Goal: Transaction & Acquisition: Purchase product/service

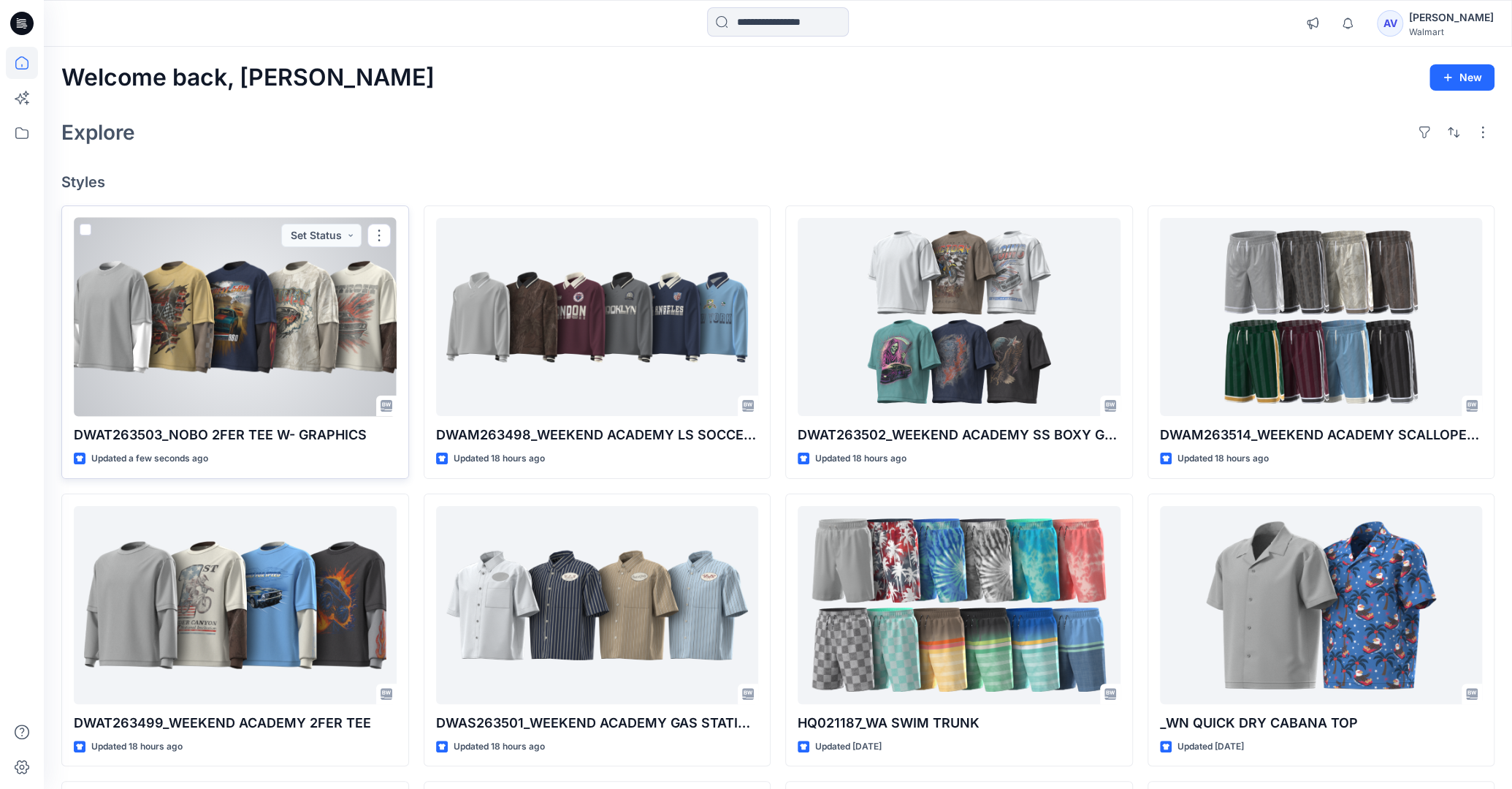
click at [320, 335] on div at bounding box center [235, 317] width 323 height 198
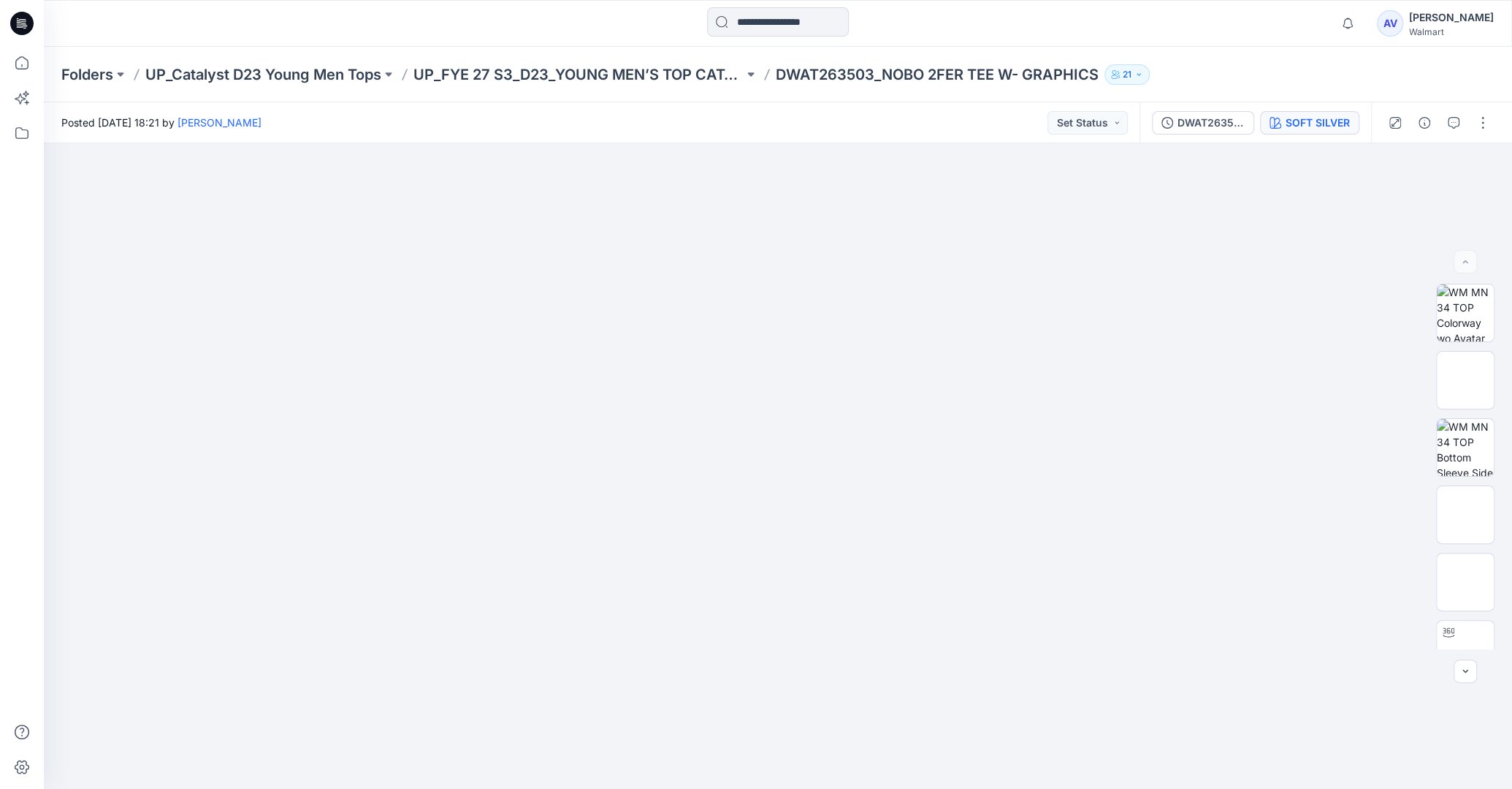
click at [1312, 118] on div "SOFT SILVER" at bounding box center [1318, 123] width 64 height 16
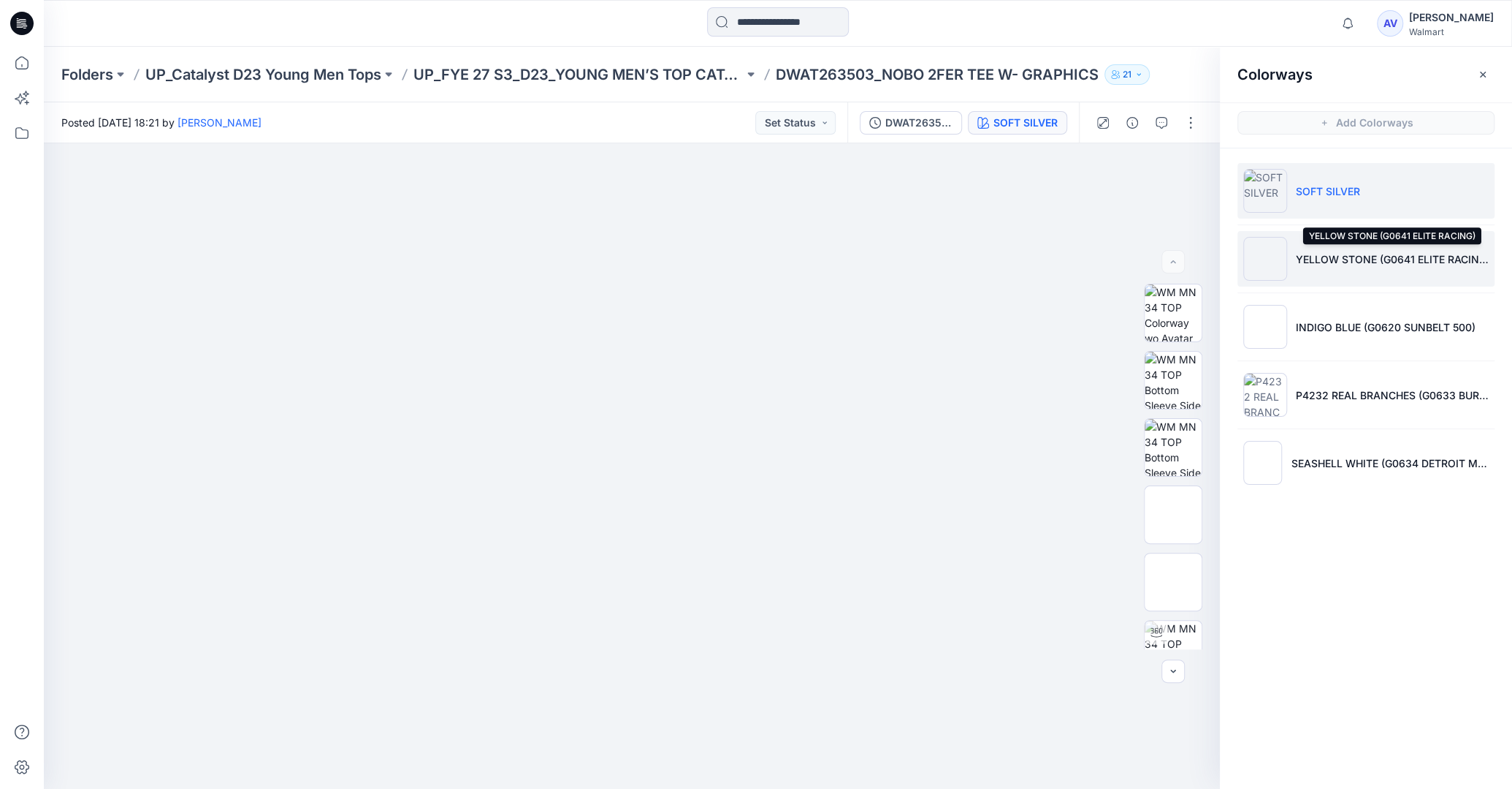
click at [1374, 259] on p "YELLOW STONE (G0641 ELITE RACING)" at bounding box center [1392, 259] width 193 height 15
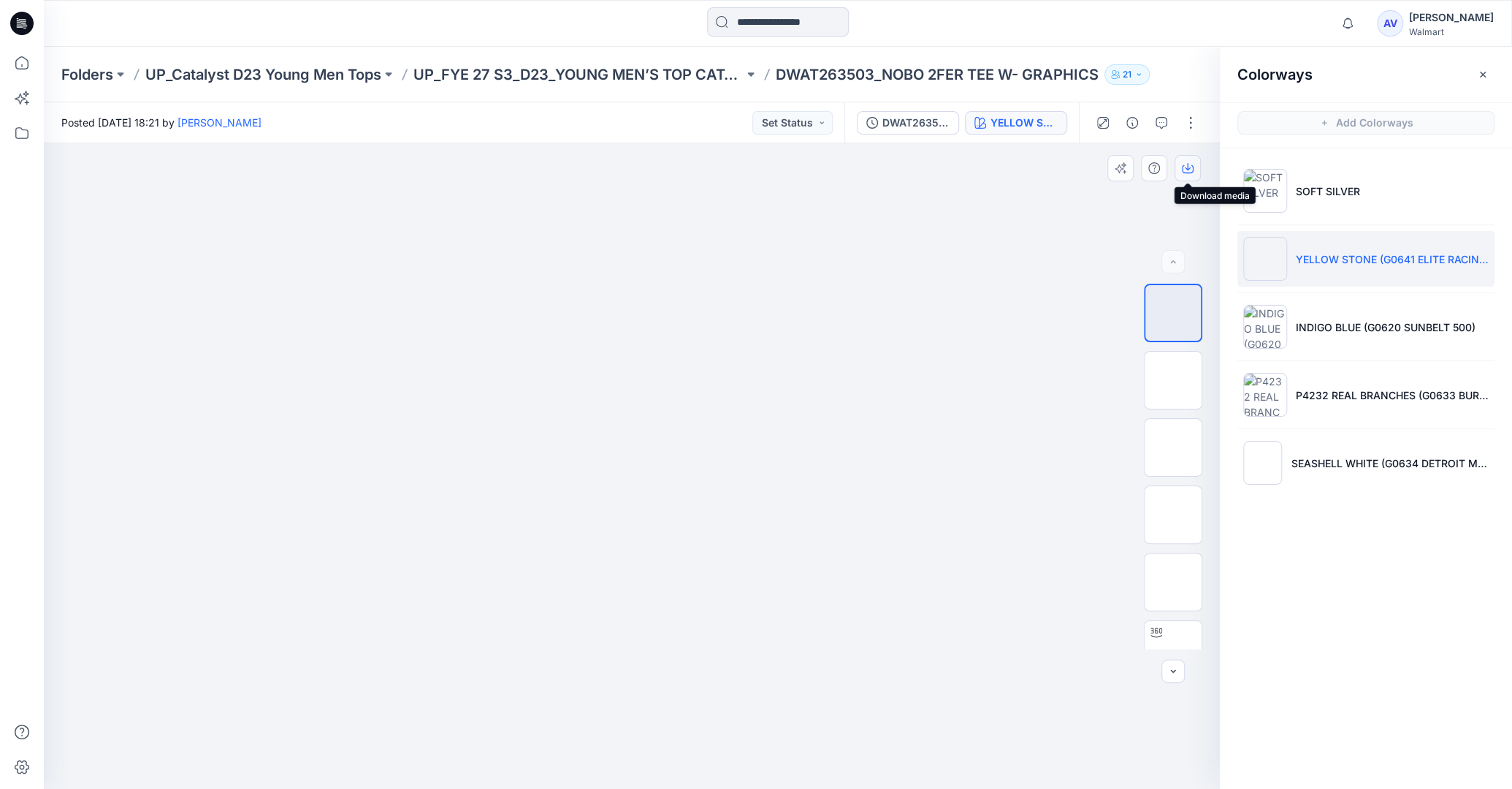
click at [1191, 170] on icon "button" at bounding box center [1187, 168] width 12 height 12
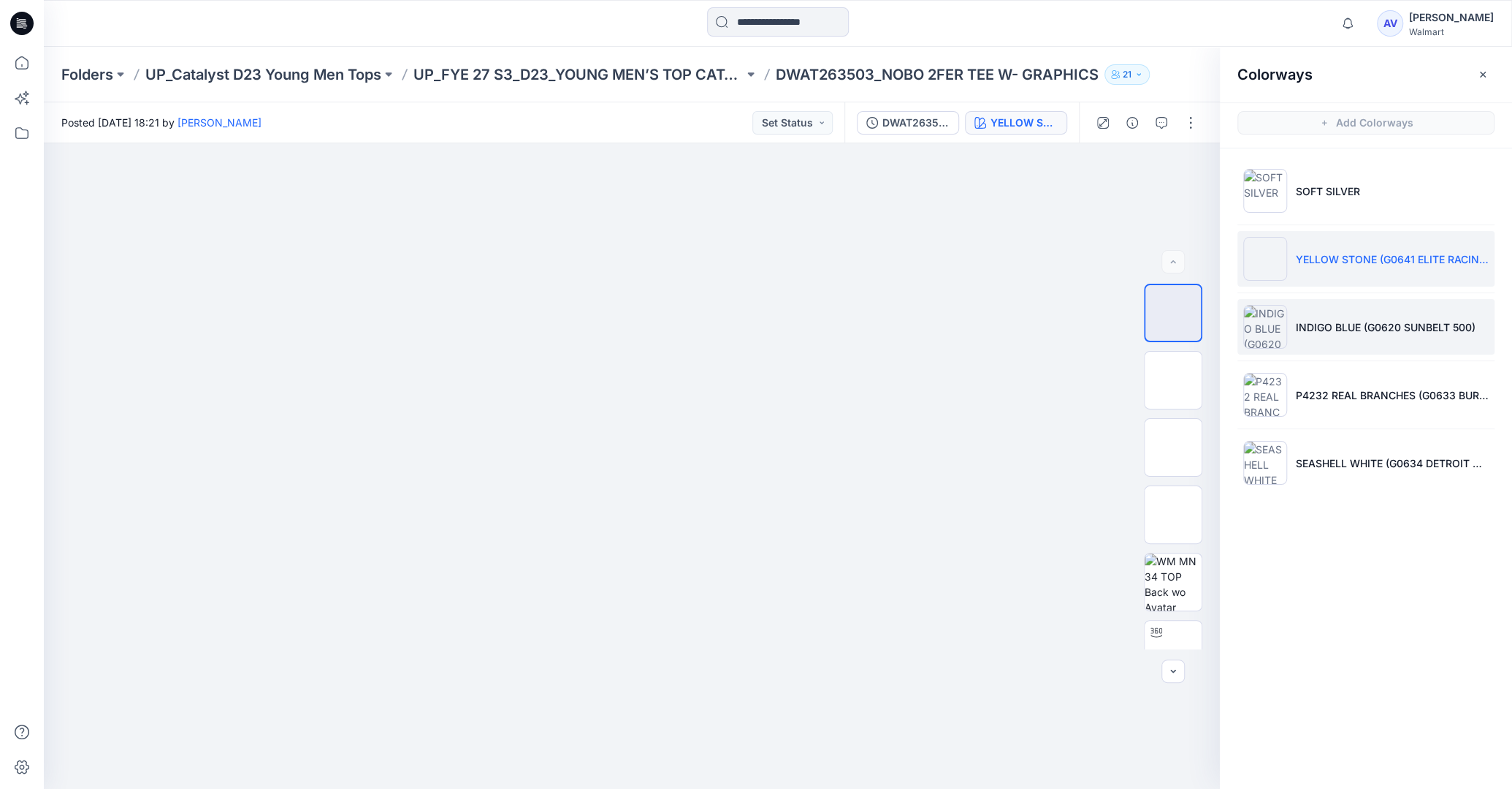
click at [1323, 311] on li "INDIGO BLUE (G0620 SUNBELT 500)" at bounding box center [1366, 327] width 257 height 55
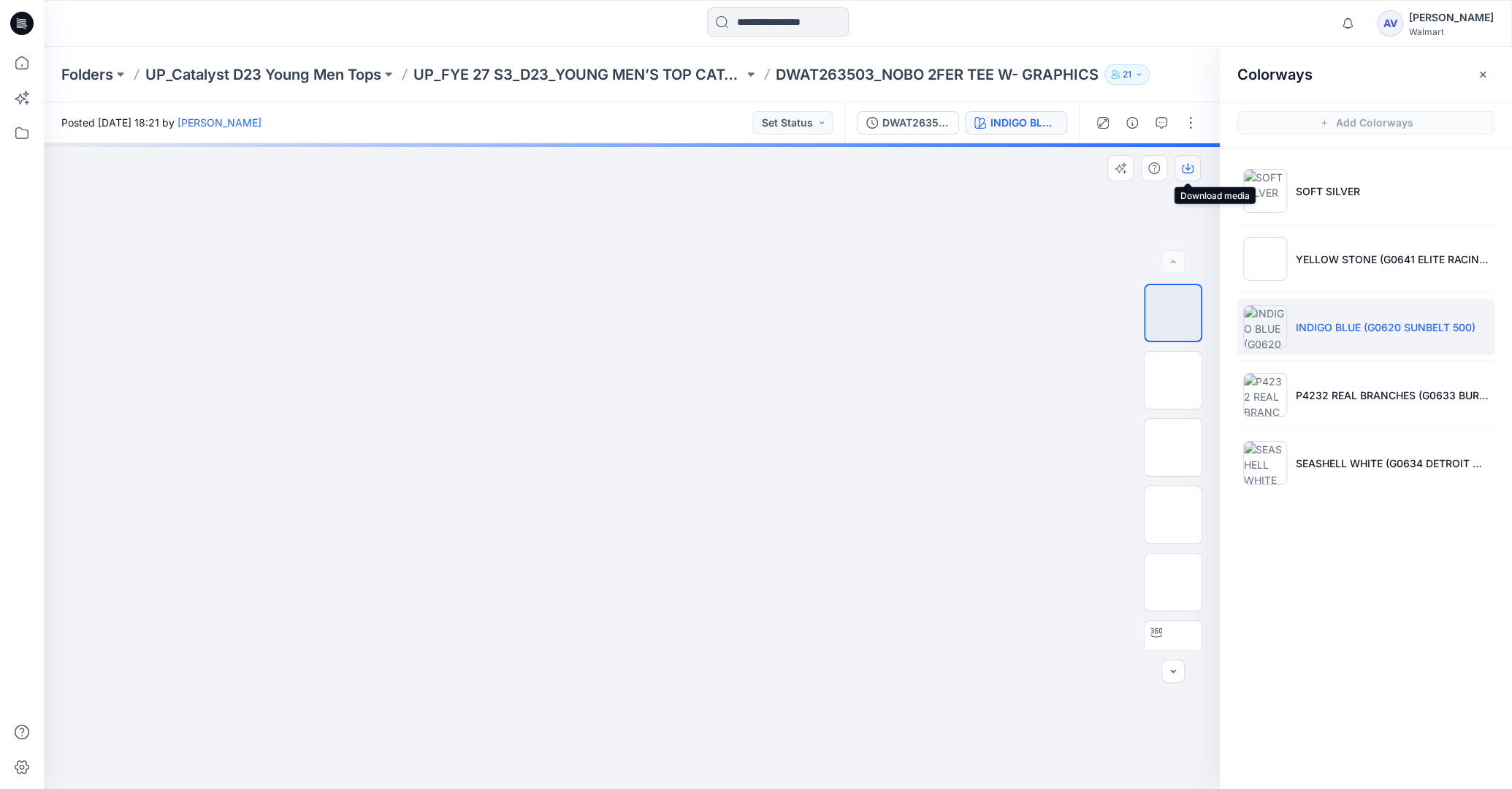
click at [1186, 169] on icon "button" at bounding box center [1187, 167] width 6 height 7
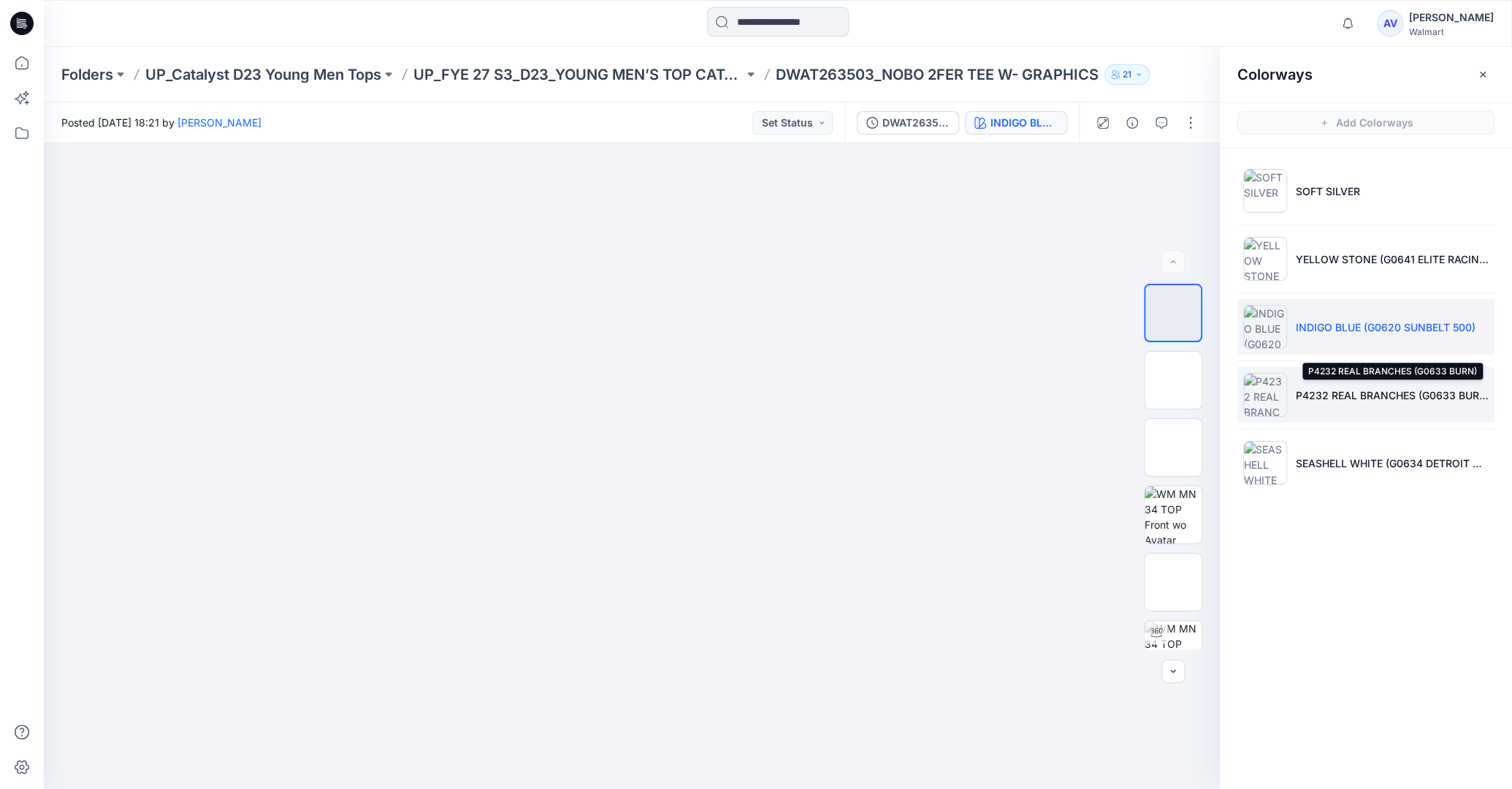
click at [1317, 399] on p "P4232 REAL BRANCHES (G0633 BURN)" at bounding box center [1392, 394] width 193 height 15
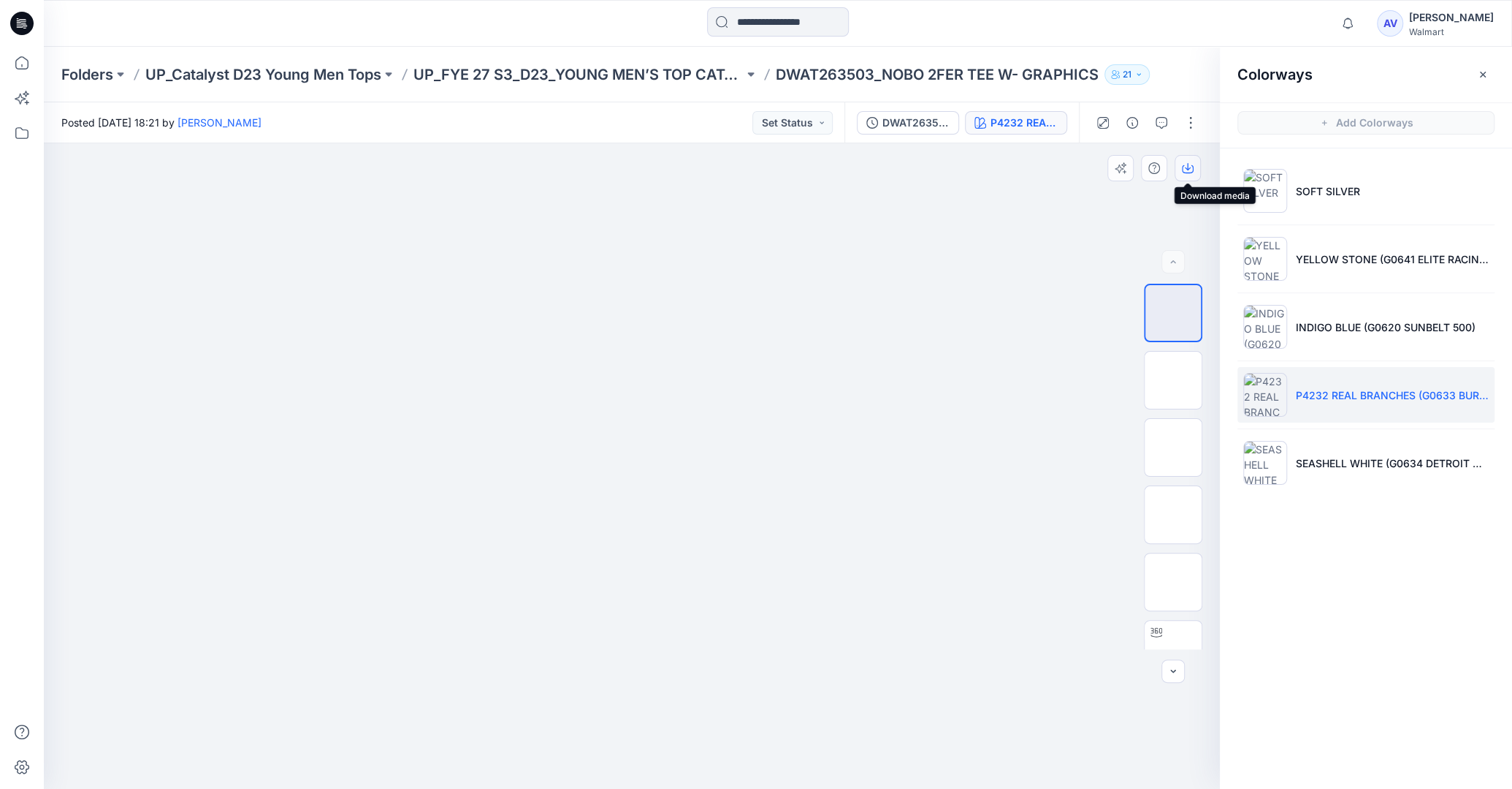
click at [1184, 172] on icon "button" at bounding box center [1187, 169] width 12 height 8
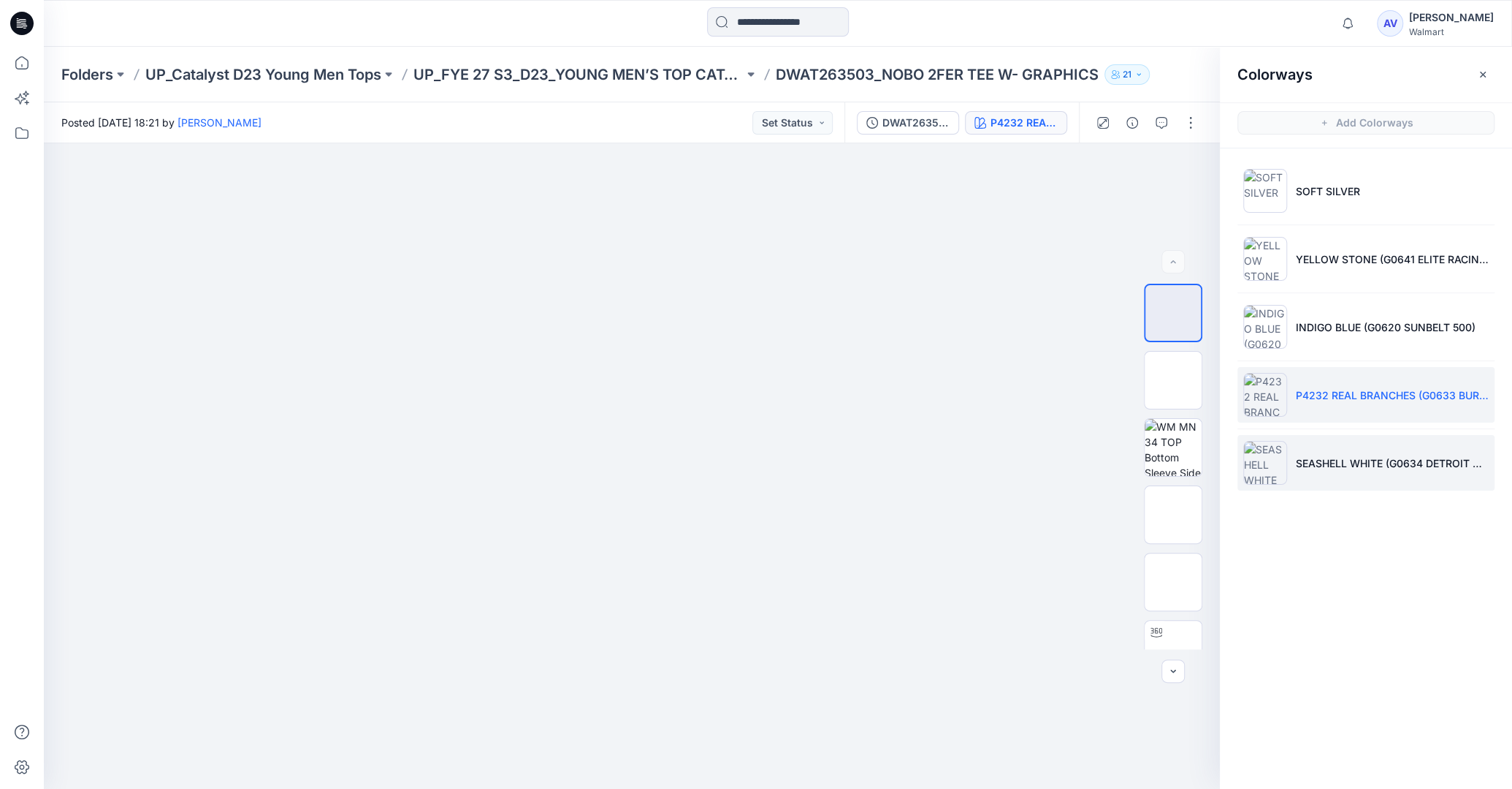
click at [1326, 450] on li "SEASHELL WHITE (G0634 DETROIT MUSCLE)" at bounding box center [1366, 462] width 257 height 55
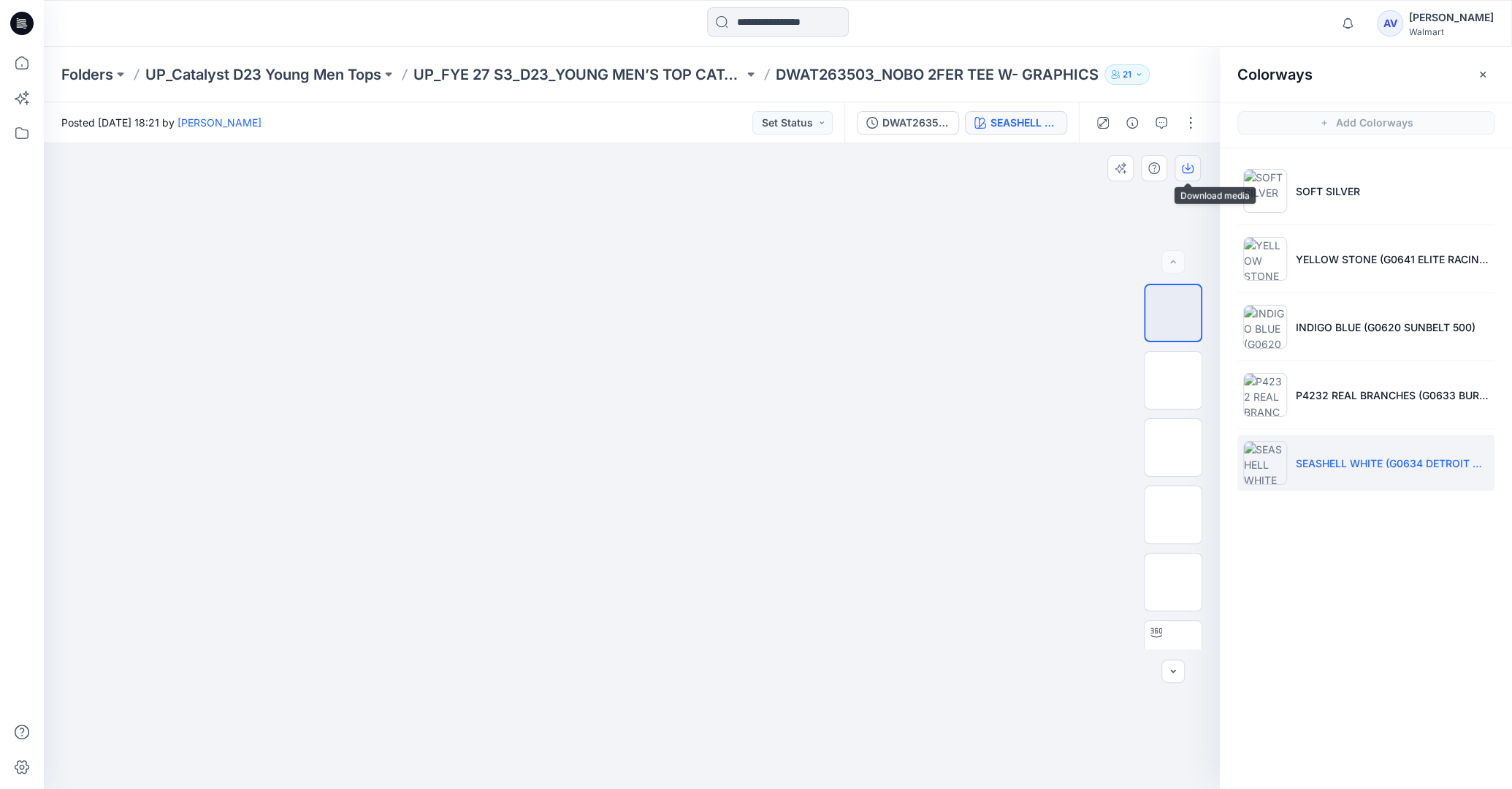
click at [1189, 178] on button "button" at bounding box center [1187, 168] width 26 height 26
click at [17, 59] on icon at bounding box center [21, 62] width 13 height 13
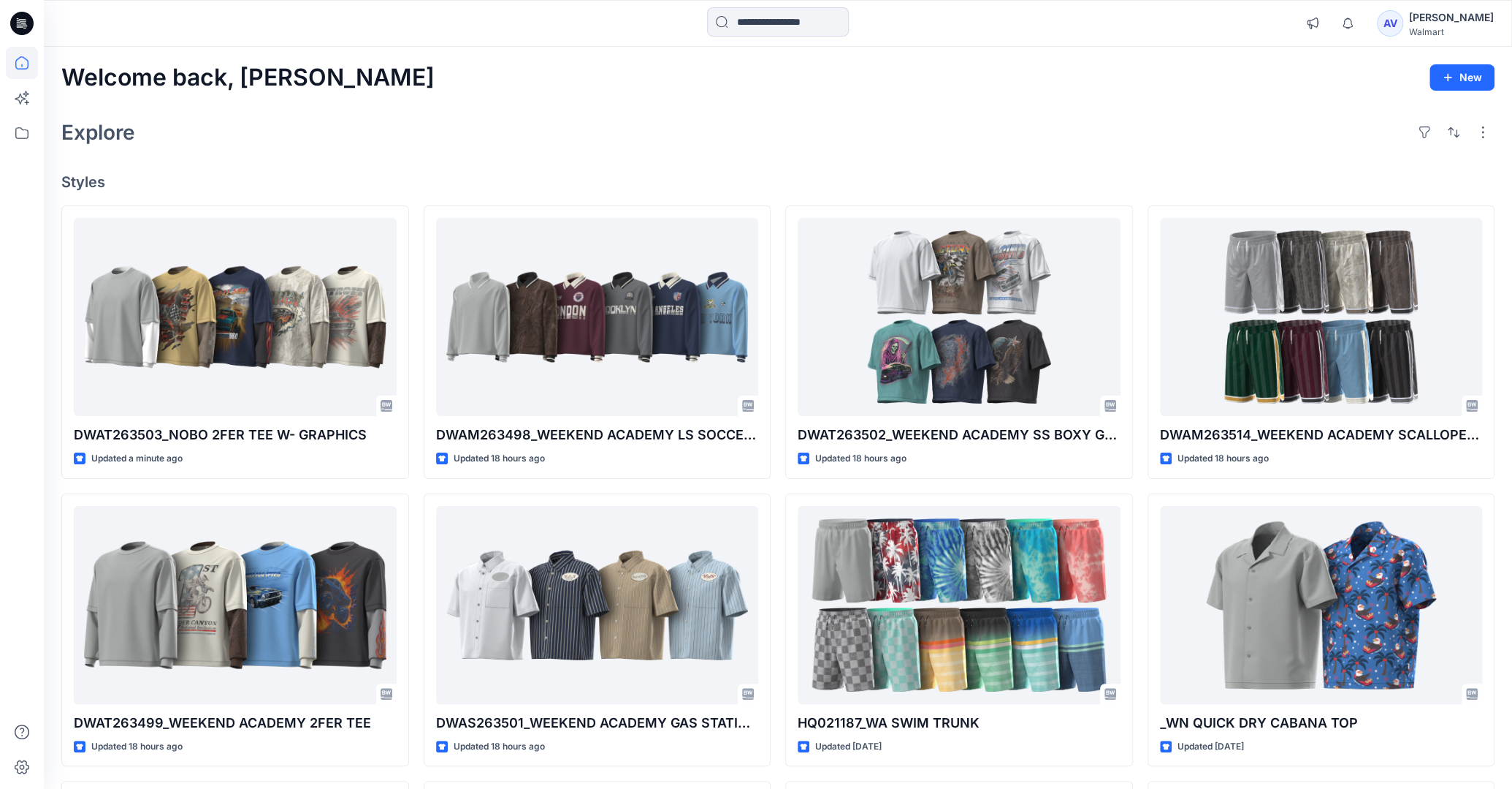
click at [700, 121] on div "Explore" at bounding box center [778, 132] width 1434 height 35
